Goal: Find contact information: Find contact information

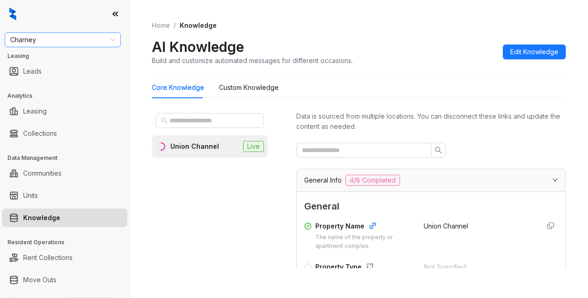
scroll to position [185, 0]
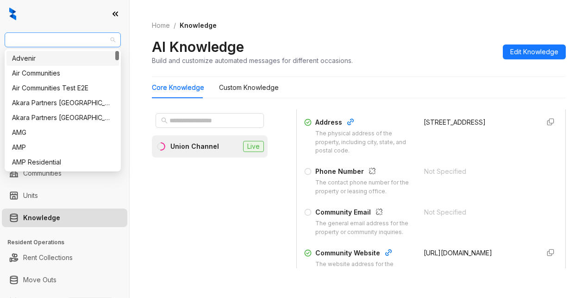
drag, startPoint x: 47, startPoint y: 40, endPoint x: 44, endPoint y: 36, distance: 5.0
click at [47, 40] on span "Charney" at bounding box center [62, 40] width 105 height 14
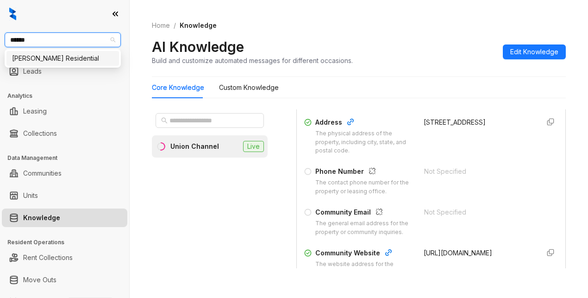
type input "*******"
click at [26, 65] on div "Griffis Residential" at bounding box center [62, 58] width 112 height 15
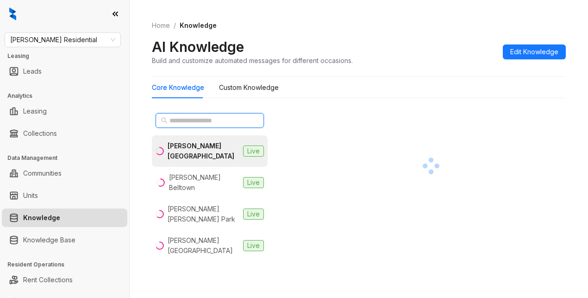
click at [199, 118] on input "text" at bounding box center [209, 120] width 81 height 10
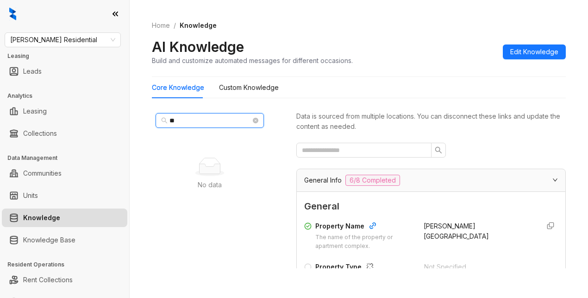
type input "*"
click at [190, 121] on input "**********" at bounding box center [209, 120] width 81 height 10
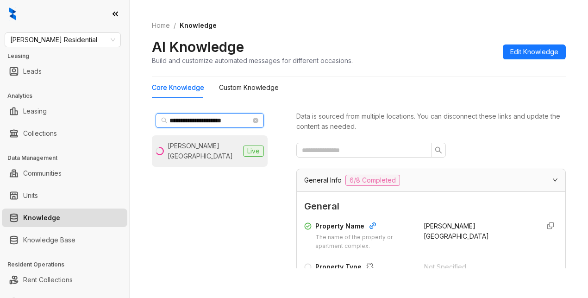
type input "**********"
click at [190, 145] on div "Griffis Mission Valley" at bounding box center [204, 151] width 72 height 20
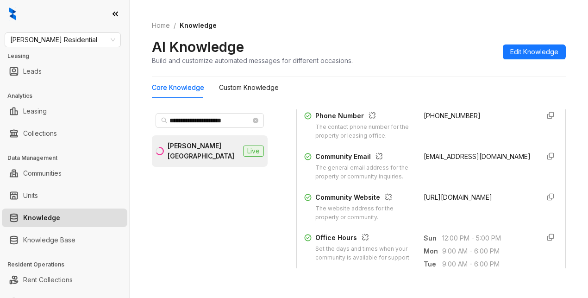
scroll to position [278, 0]
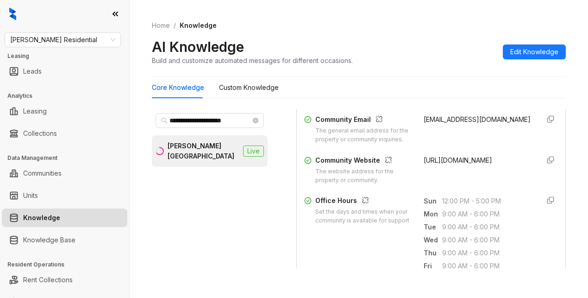
drag, startPoint x: 412, startPoint y: 174, endPoint x: 498, endPoint y: 191, distance: 88.0
click at [498, 185] on div "Community Website The website address for the property or community. https://gr…" at bounding box center [431, 170] width 254 height 30
click at [447, 182] on div "https://griffisresidential.com/property/mission-valley/" at bounding box center [477, 170] width 108 height 30
click at [423, 56] on div "AI Knowledge Build and customize automated messages for different occasions. Ed…" at bounding box center [359, 51] width 414 height 27
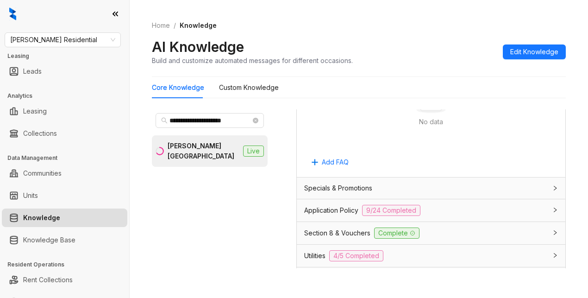
scroll to position [648, 0]
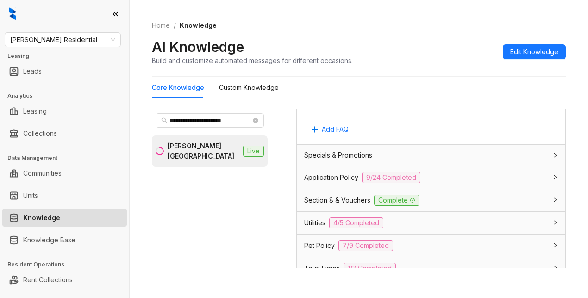
click at [325, 182] on span "Application Policy" at bounding box center [331, 177] width 54 height 10
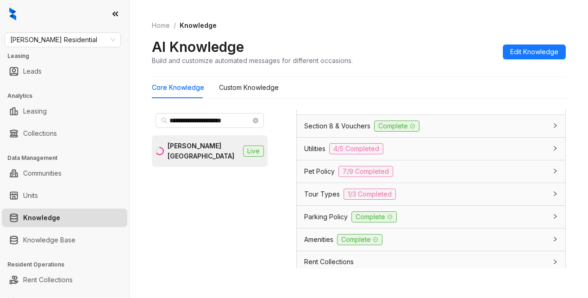
scroll to position [1944, 0]
click at [305, 198] on span "Tour Types" at bounding box center [322, 193] width 36 height 10
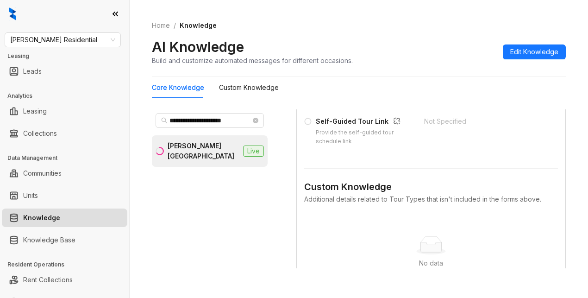
scroll to position [2088, 0]
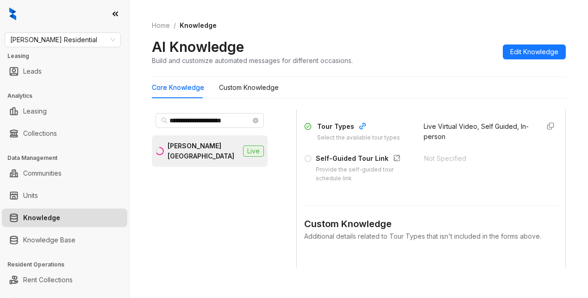
click at [473, 255] on div "Custom Knowledge Additional details related to Tour Types that isn't included i…" at bounding box center [431, 271] width 254 height 154
drag, startPoint x: 48, startPoint y: 31, endPoint x: 57, endPoint y: 32, distance: 9.3
click at [48, 31] on div "Griffis Residential Leasing Leads Analytics Leasing Collections Data Management…" at bounding box center [64, 149] width 129 height 298
click at [75, 38] on span "Griffis Residential" at bounding box center [62, 40] width 105 height 14
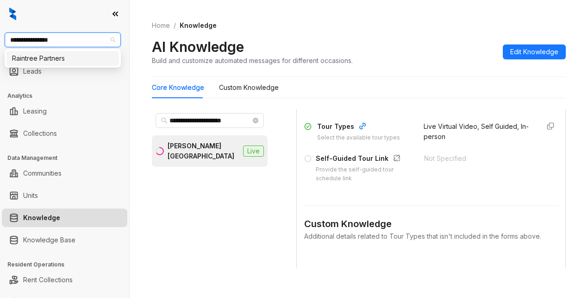
type input "**********"
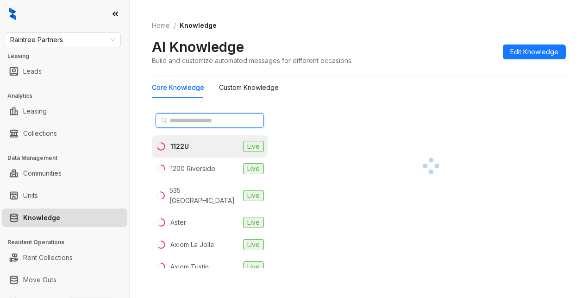
click at [172, 118] on input "text" at bounding box center [209, 120] width 81 height 10
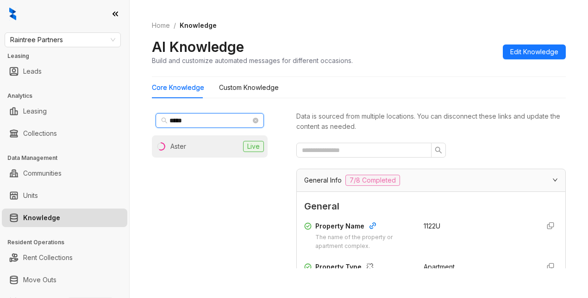
type input "*****"
drag, startPoint x: 183, startPoint y: 143, endPoint x: 203, endPoint y: 142, distance: 20.4
click at [186, 143] on div "Aster" at bounding box center [178, 146] width 16 height 10
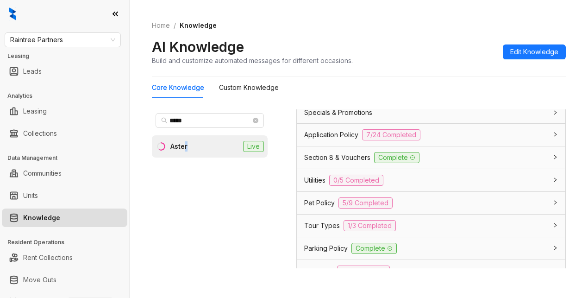
scroll to position [694, 0]
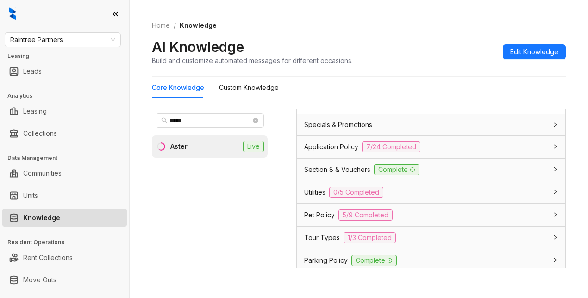
click at [331, 152] on span "Application Policy" at bounding box center [331, 147] width 54 height 10
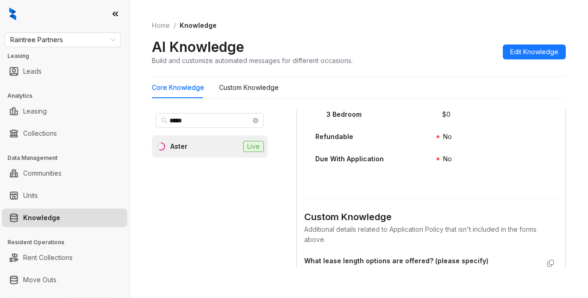
scroll to position [1695, 0]
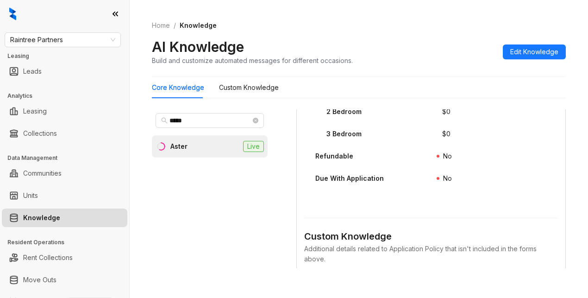
click at [520, 195] on div "Redecoration Fee The standard redecoration fee required for each unit. $ 0 Bedr…" at bounding box center [431, 97] width 254 height 197
click at [74, 38] on span "Raintree Partners" at bounding box center [62, 40] width 105 height 14
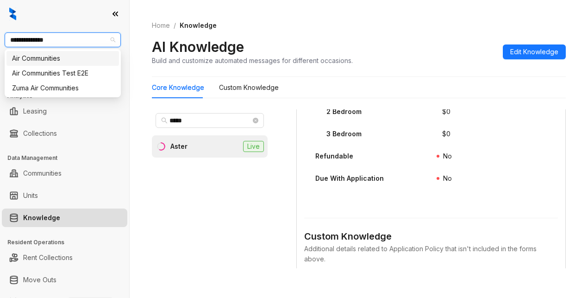
type input "**********"
click at [49, 58] on div "Air Communities" at bounding box center [62, 58] width 101 height 10
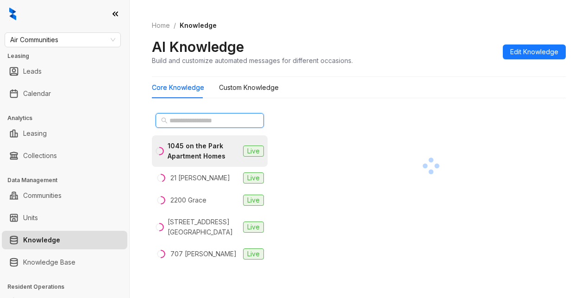
click at [190, 121] on input "text" at bounding box center [209, 120] width 81 height 10
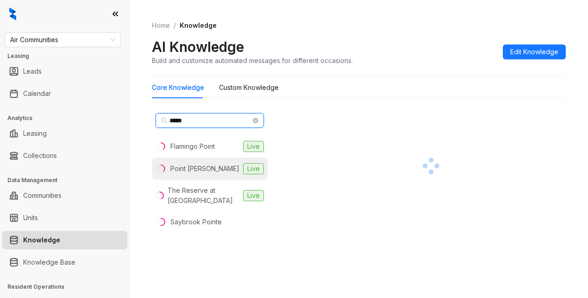
type input "*****"
click at [182, 171] on div "Point [PERSON_NAME]" at bounding box center [204, 168] width 69 height 10
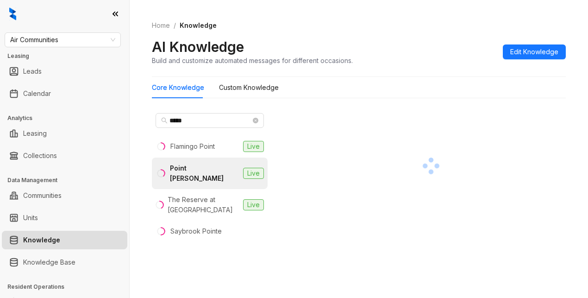
click at [204, 168] on div "Point Bonita" at bounding box center [204, 173] width 69 height 20
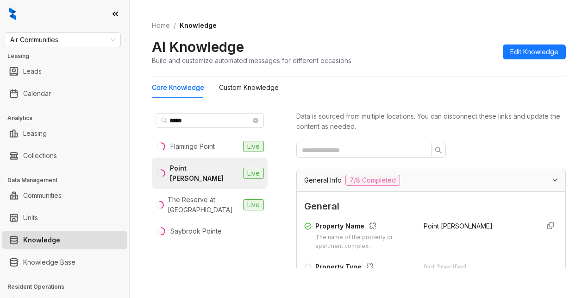
click at [415, 70] on div "Home / Knowledge AI Knowledge Build and customize automated messages for differ…" at bounding box center [359, 43] width 414 height 68
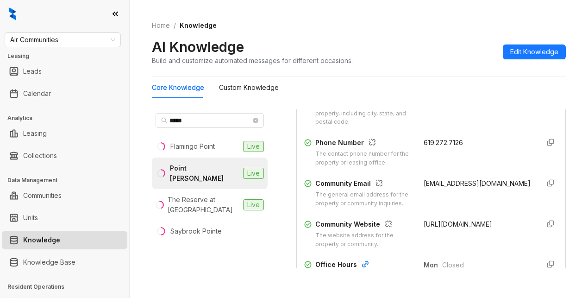
scroll to position [231, 0]
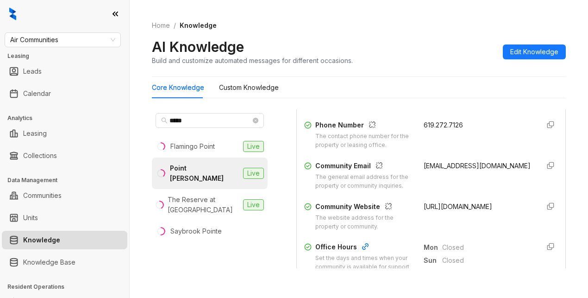
drag, startPoint x: 411, startPoint y: 171, endPoint x: 429, endPoint y: 191, distance: 27.2
click at [429, 190] on div "Community Email The general email address for the property or community inquiri…" at bounding box center [431, 176] width 254 height 30
copy span "pointbonita@aircommunities.com"
